Goal: Task Accomplishment & Management: Use online tool/utility

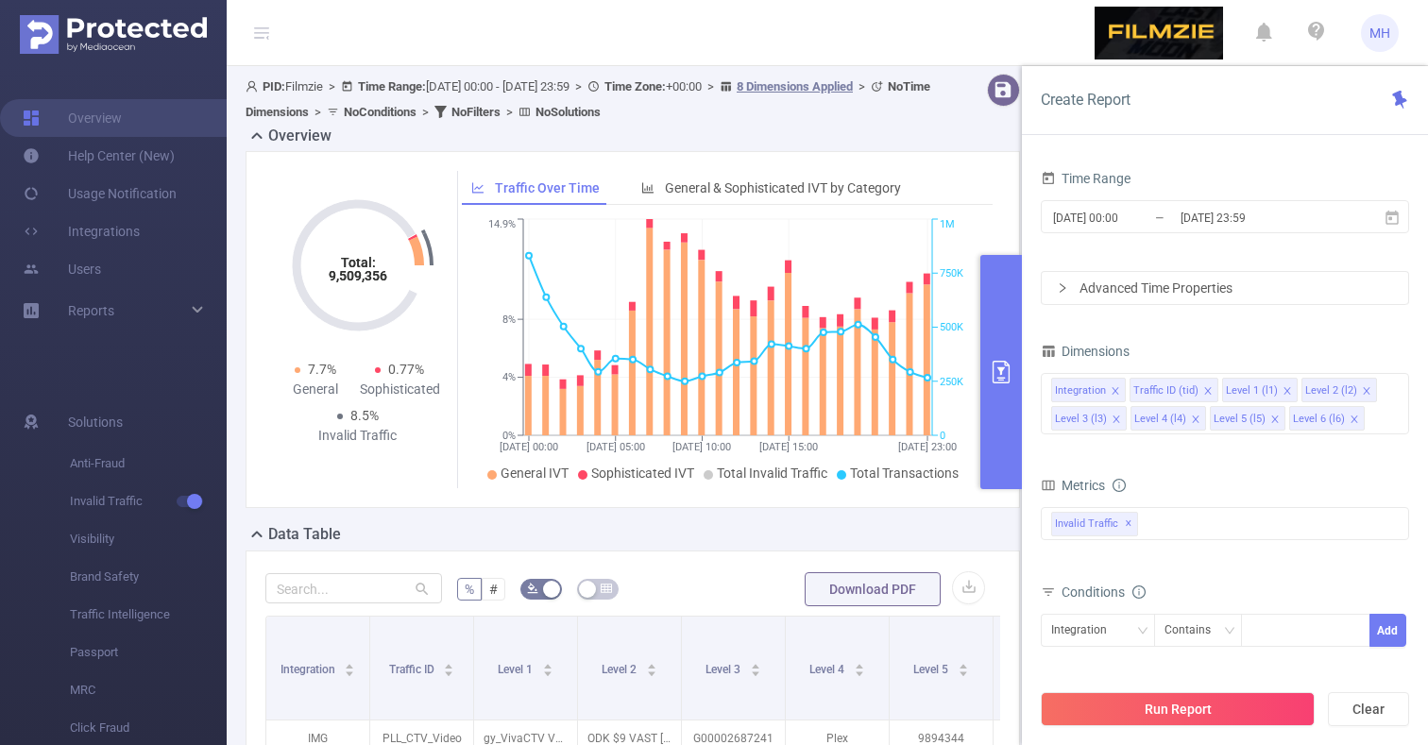
click at [143, 354] on ul "Overview Help Center (New) Usage Notification Integrations Users Reports" at bounding box center [113, 216] width 227 height 300
click at [1005, 381] on icon "primary" at bounding box center [1001, 372] width 23 height 23
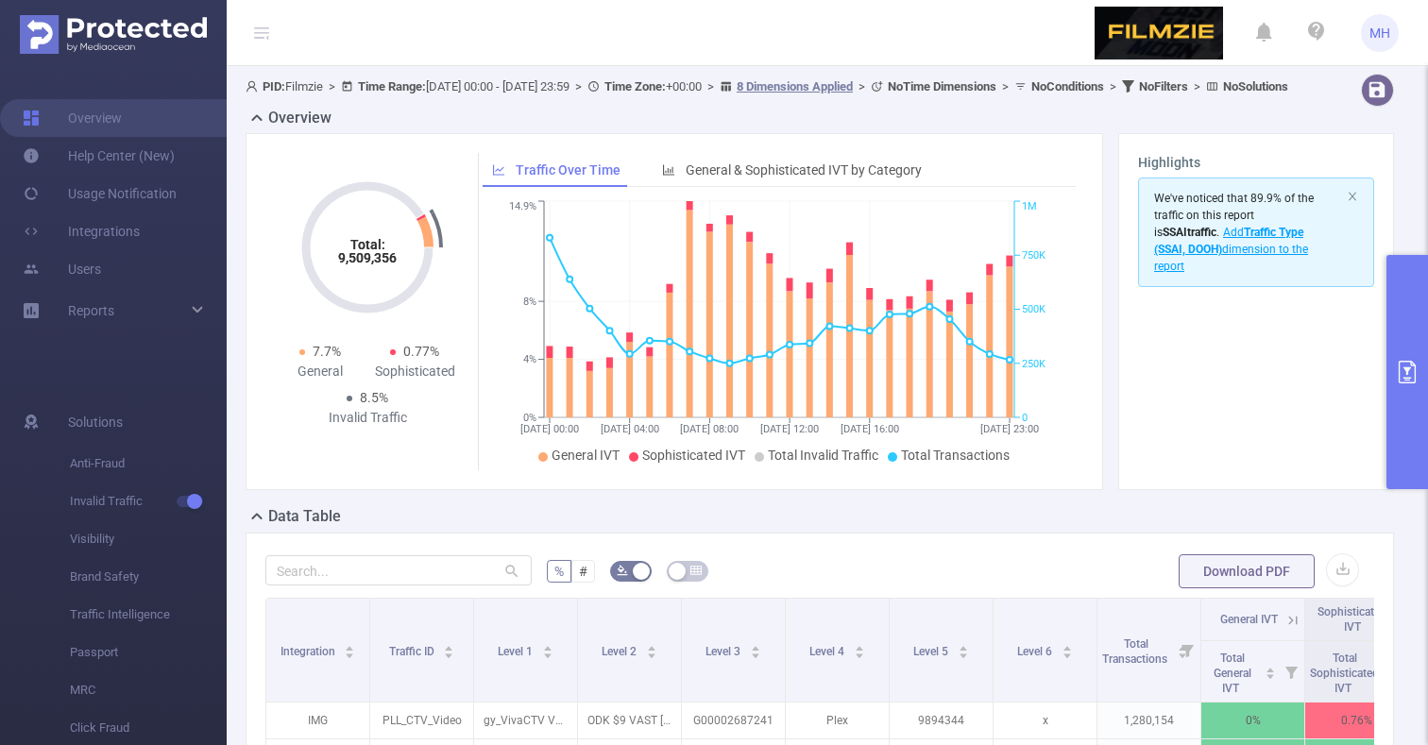
click at [122, 340] on ul "Overview Help Center (New) Usage Notification Integrations Users Reports" at bounding box center [113, 216] width 227 height 300
click at [106, 236] on link "Integrations" at bounding box center [81, 231] width 117 height 38
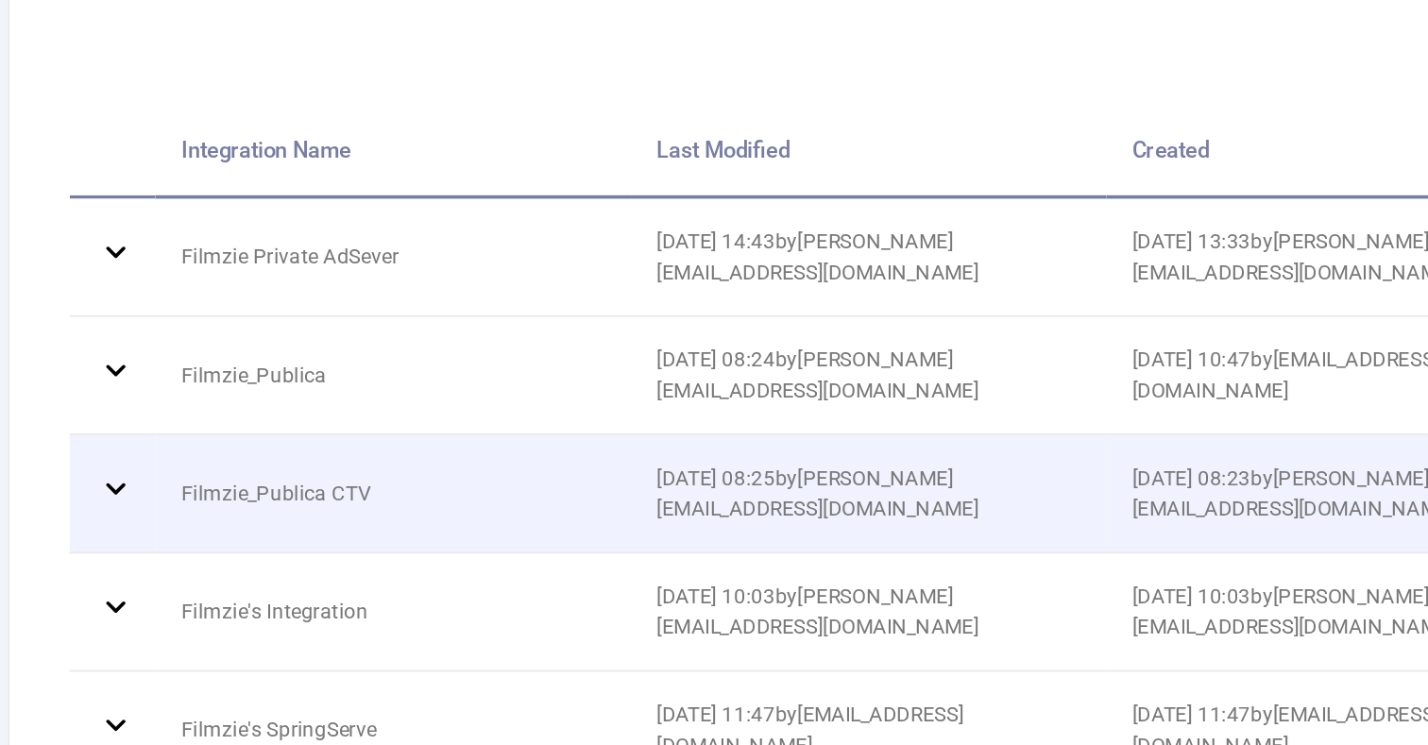
click at [299, 461] on icon at bounding box center [304, 464] width 10 height 7
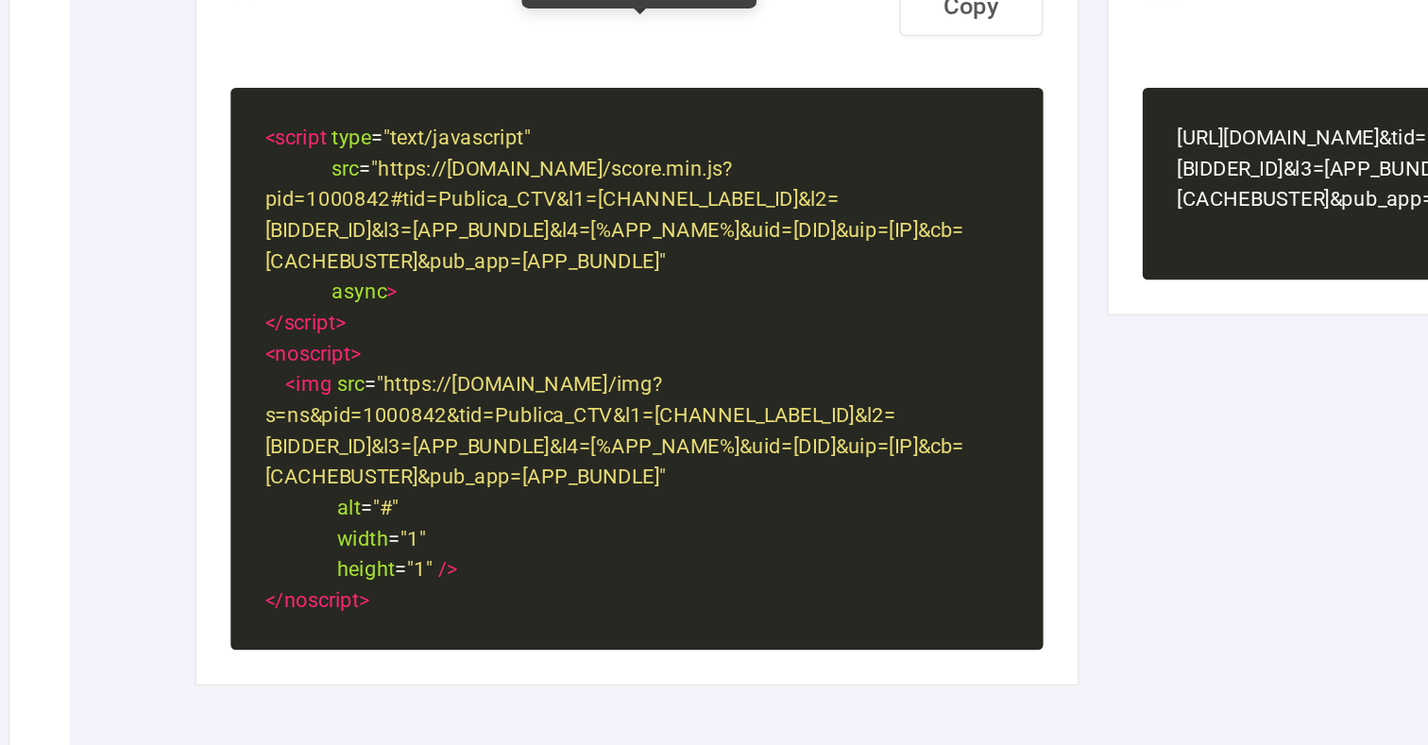
scroll to position [445, 0]
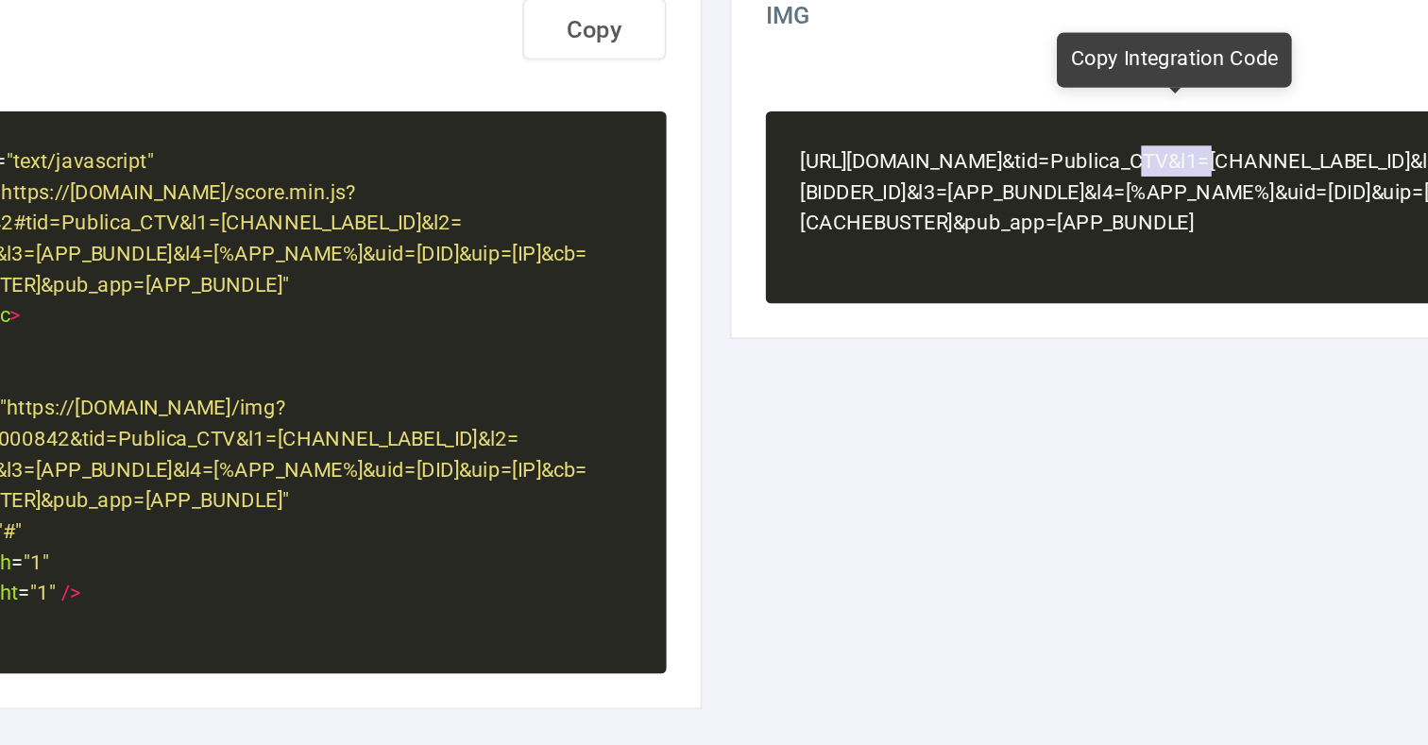
type textarea "1000842"
drag, startPoint x: 667, startPoint y: 85, endPoint x: 623, endPoint y: 85, distance: 43.4
click at [889, 265] on span "[URL][DOMAIN_NAME] &tid =Publica_CTV &l1 =[CHANNEL_LABEL_ID] &l2 =[BIDDER_ID] &…" at bounding box center [1081, 288] width 385 height 47
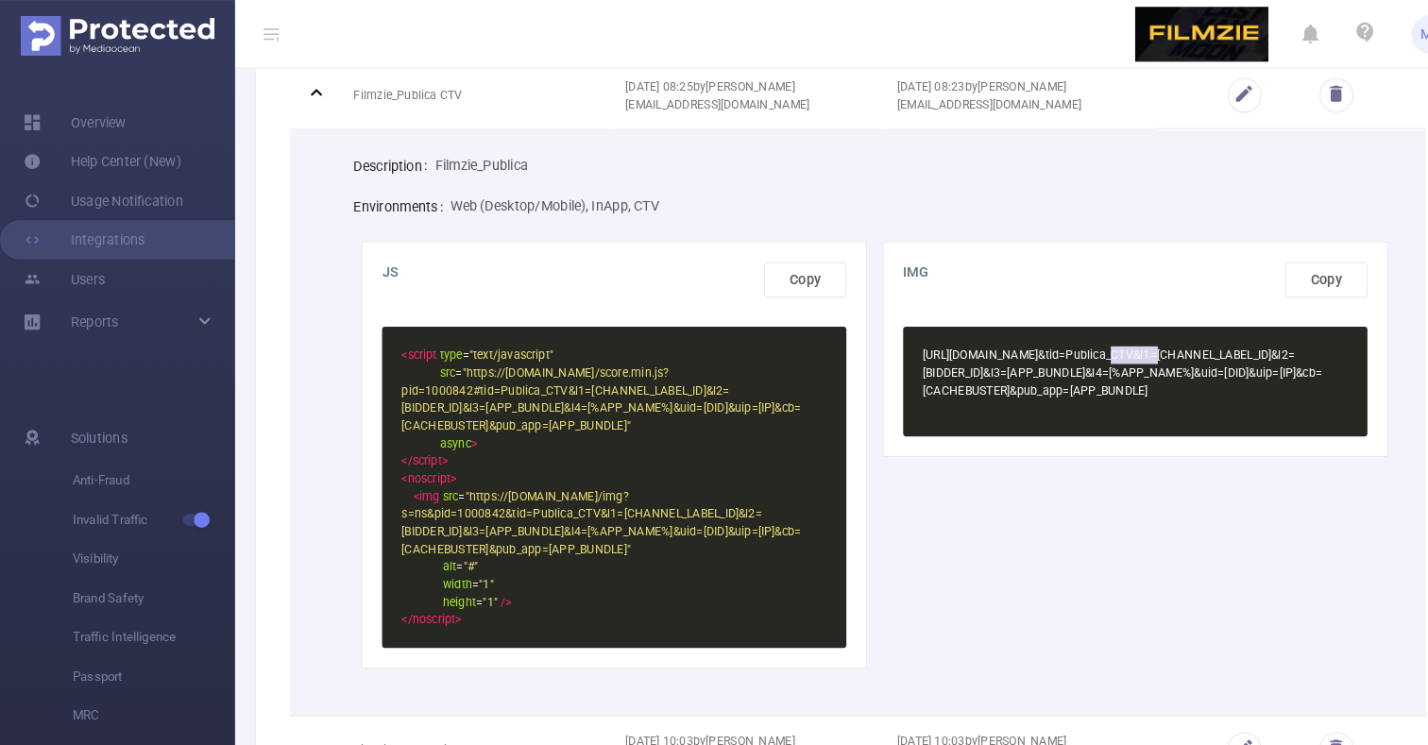
scroll to position [361, 0]
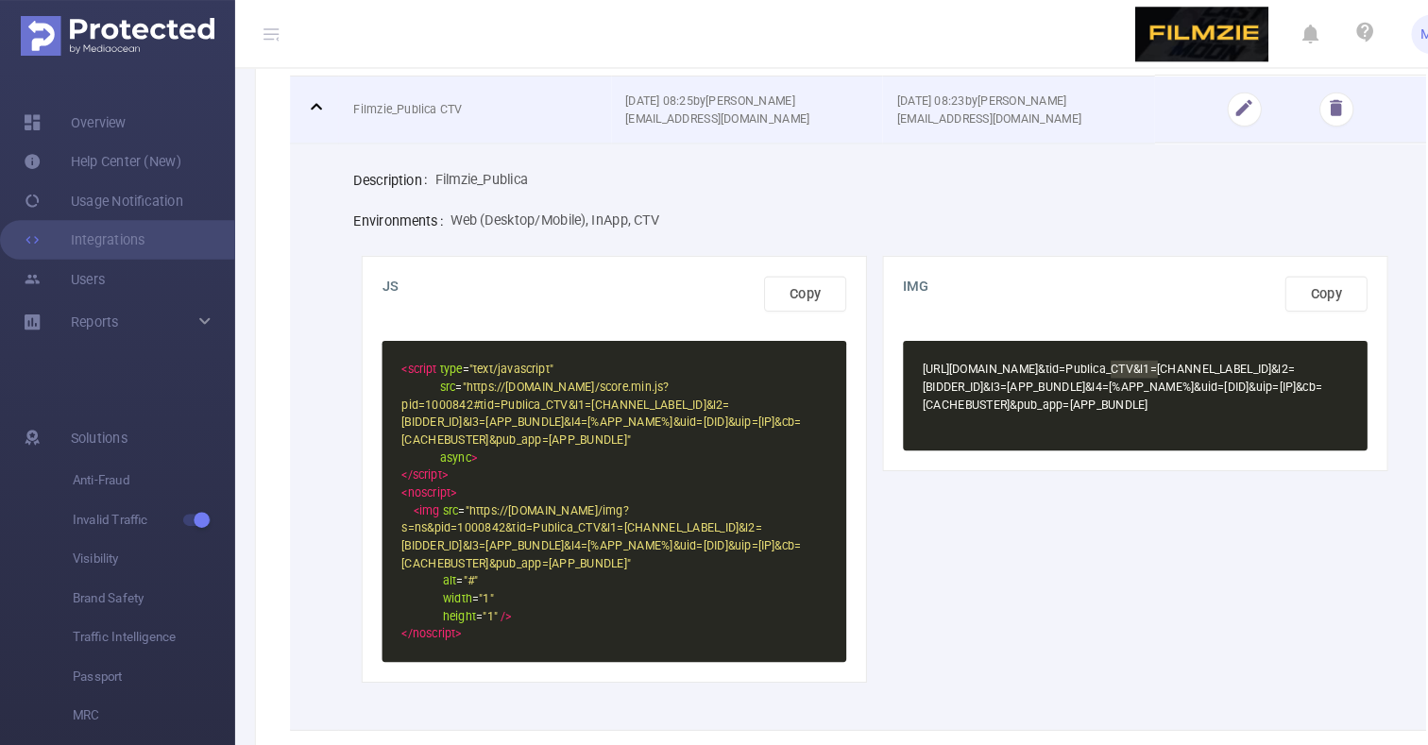
click at [305, 101] on icon at bounding box center [304, 102] width 10 height 7
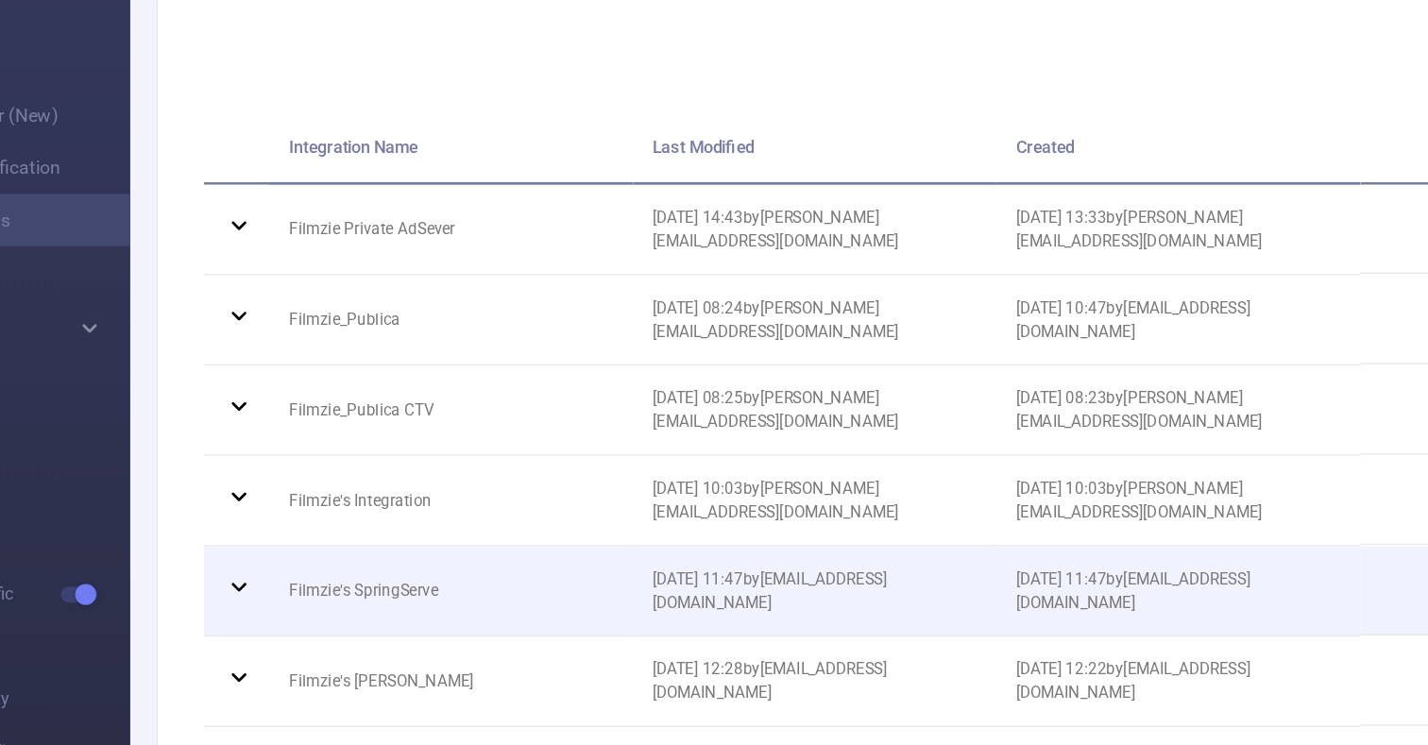
click at [294, 484] on icon at bounding box center [305, 495] width 23 height 23
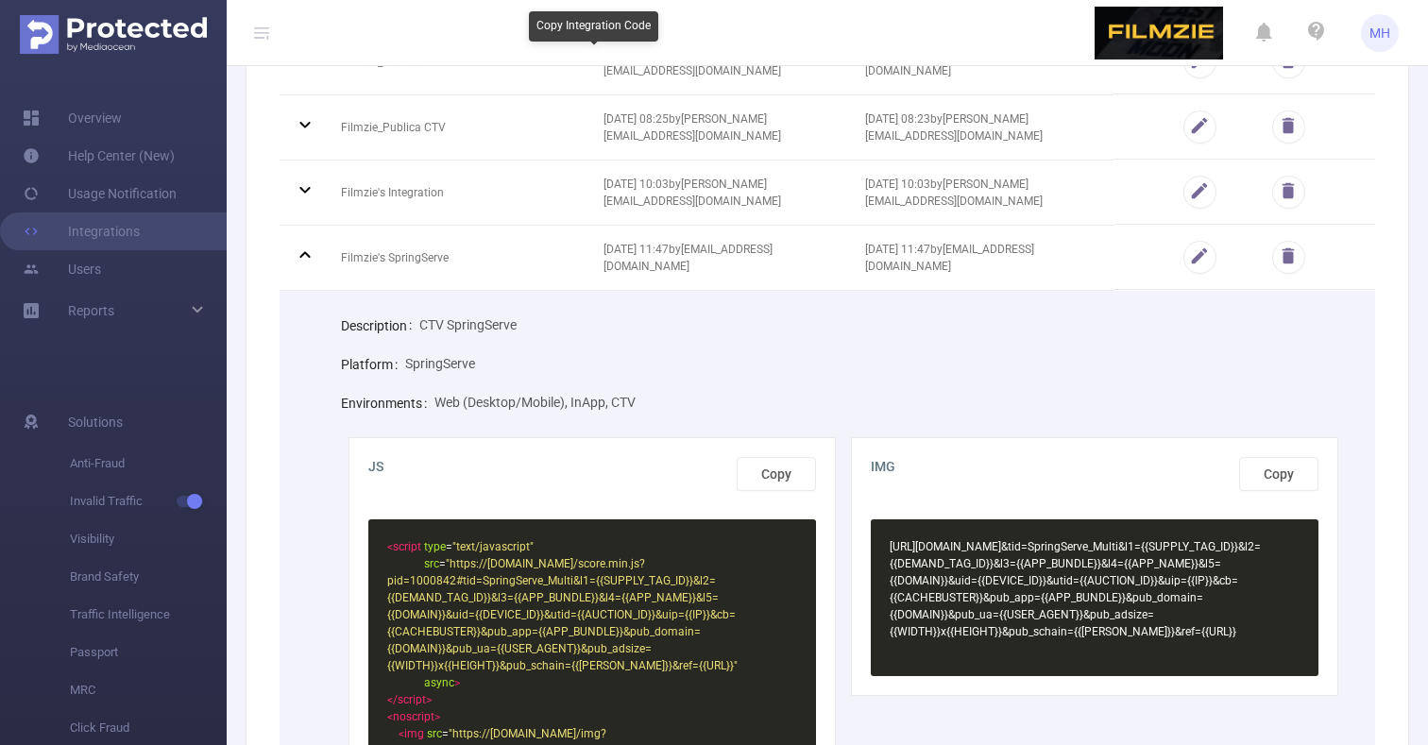
scroll to position [336, 0]
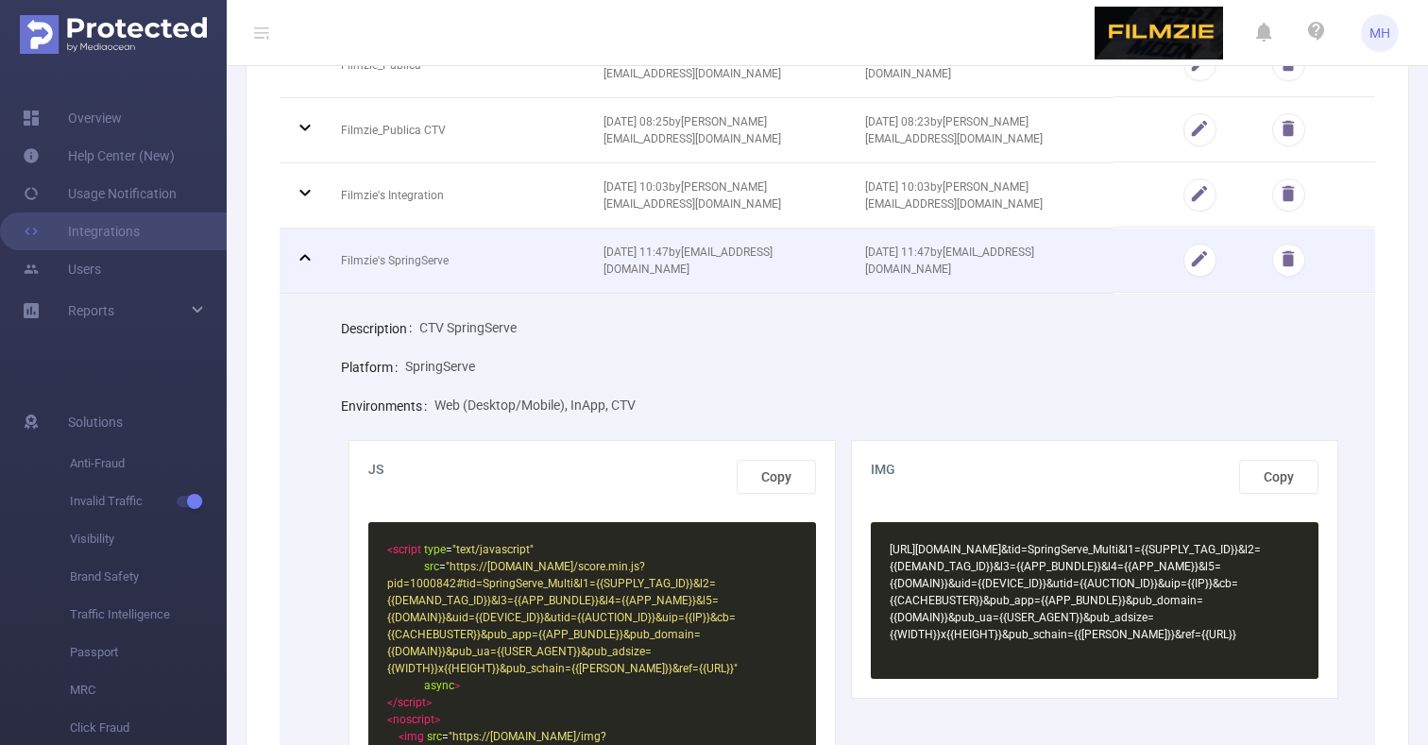
click at [299, 260] on icon at bounding box center [305, 257] width 23 height 23
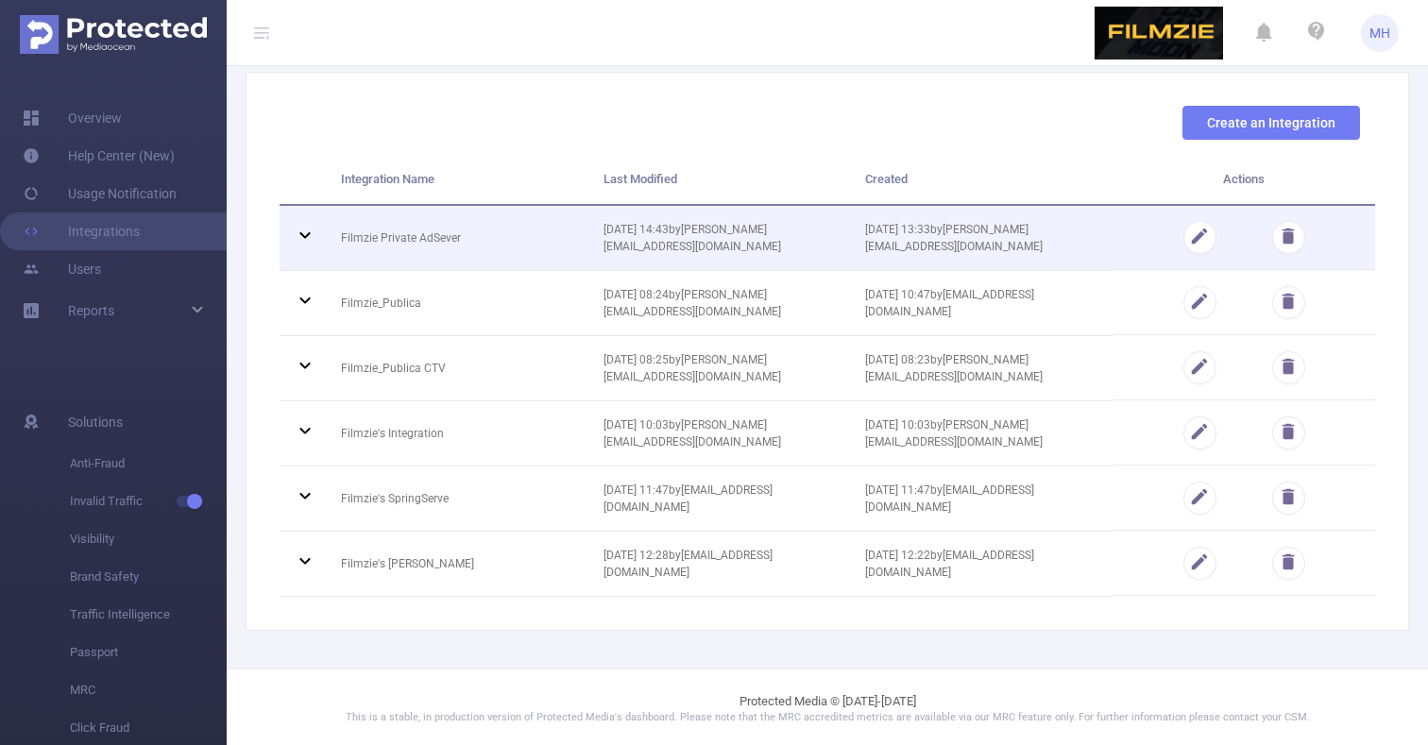
click at [302, 239] on icon at bounding box center [305, 235] width 23 height 23
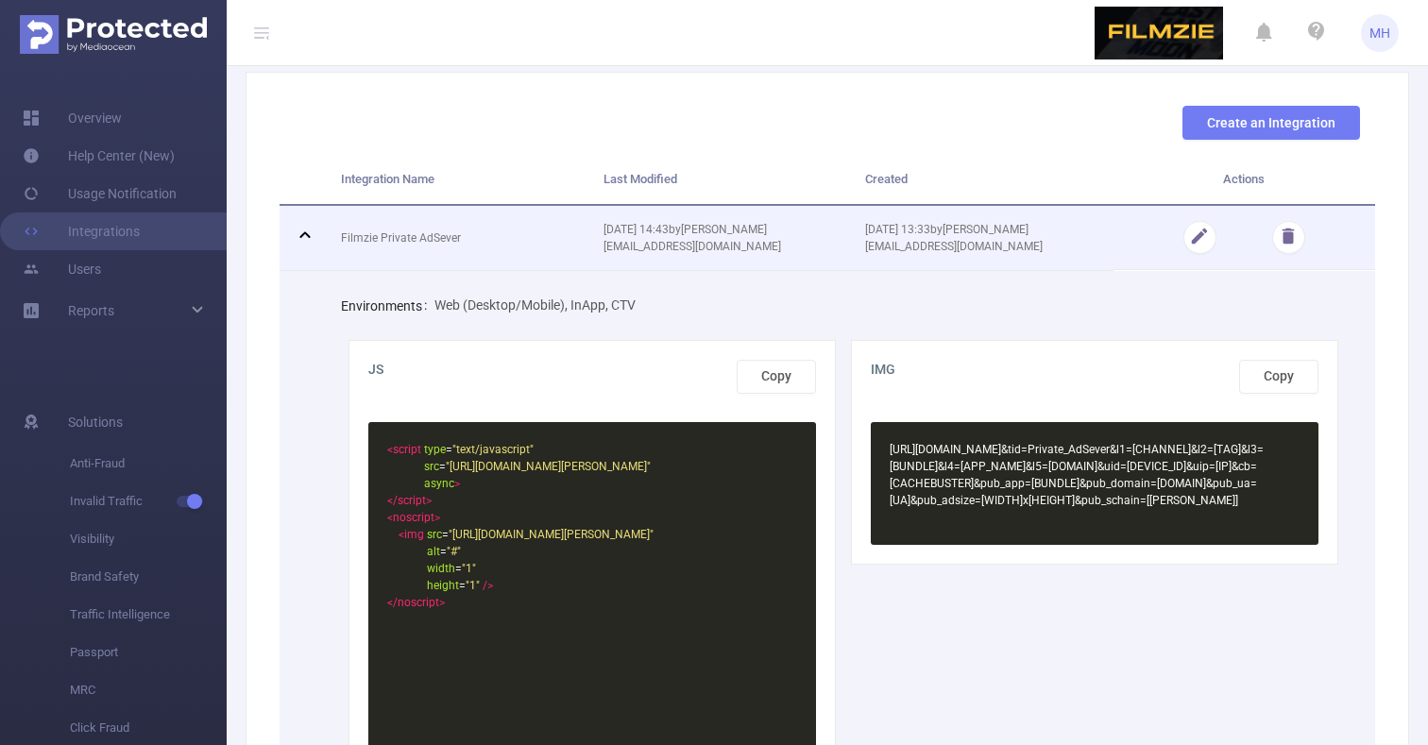
click at [298, 243] on icon at bounding box center [305, 235] width 23 height 23
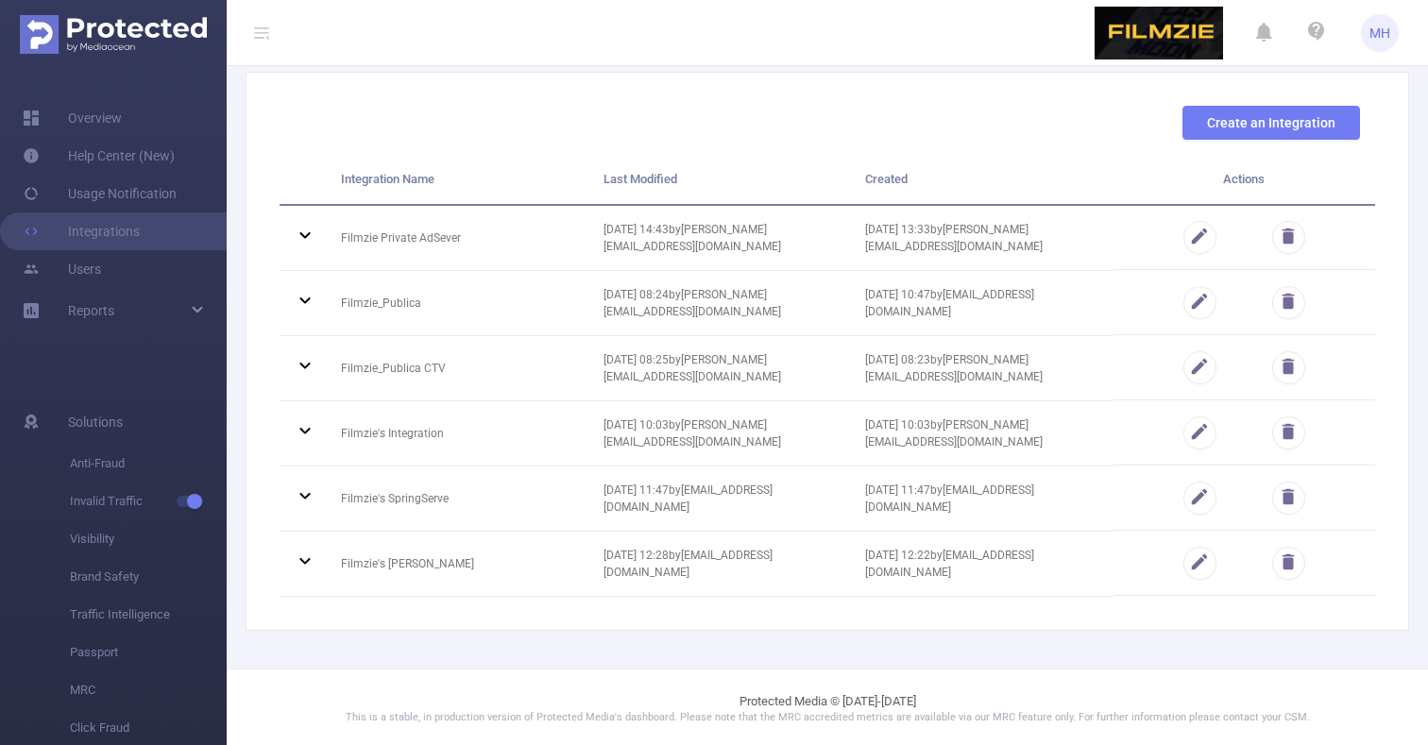
click at [904, 65] on header "MH" at bounding box center [714, 33] width 1428 height 66
